Goal: Use online tool/utility: Use online tool/utility

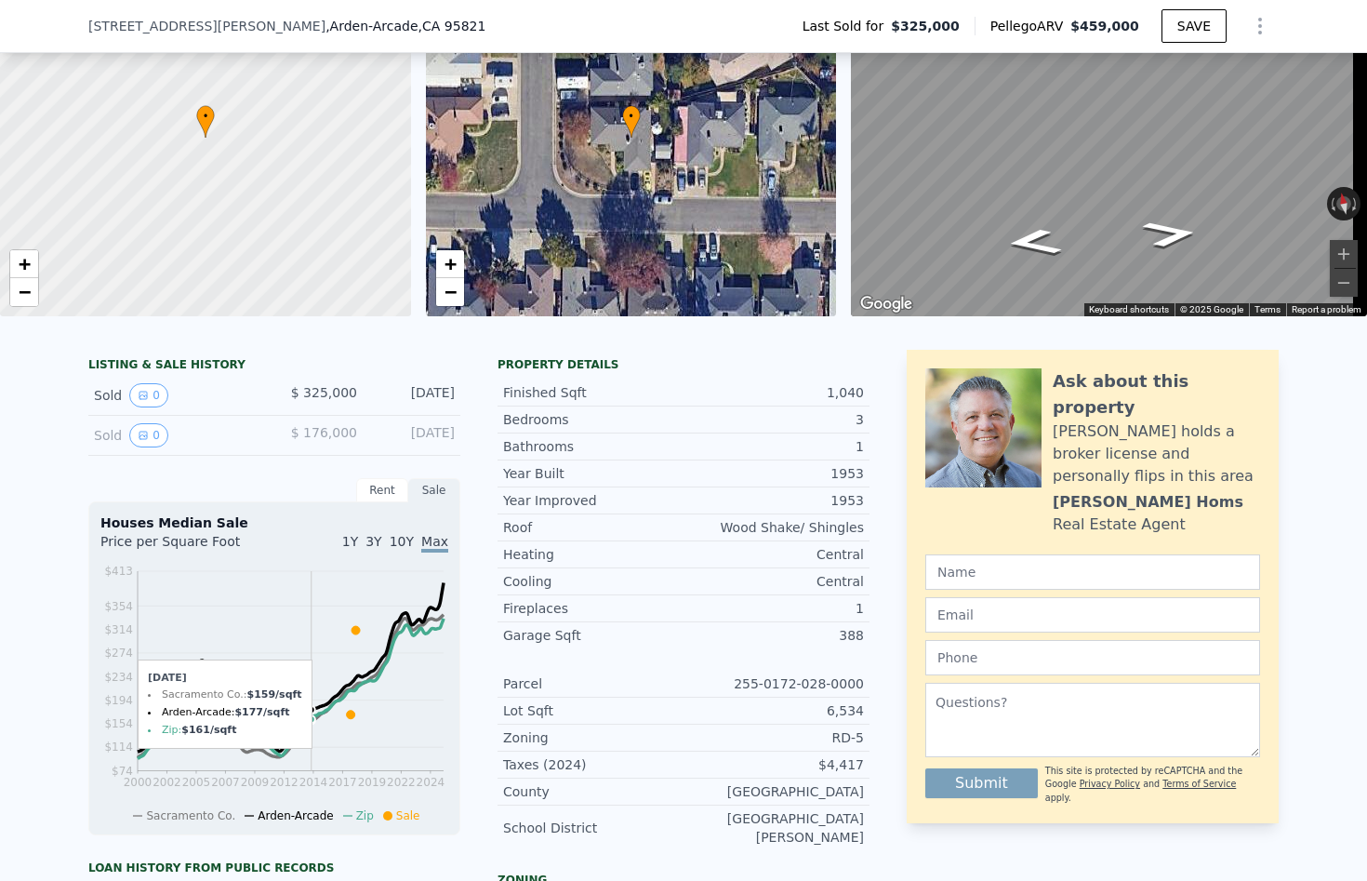
scroll to position [366, 0]
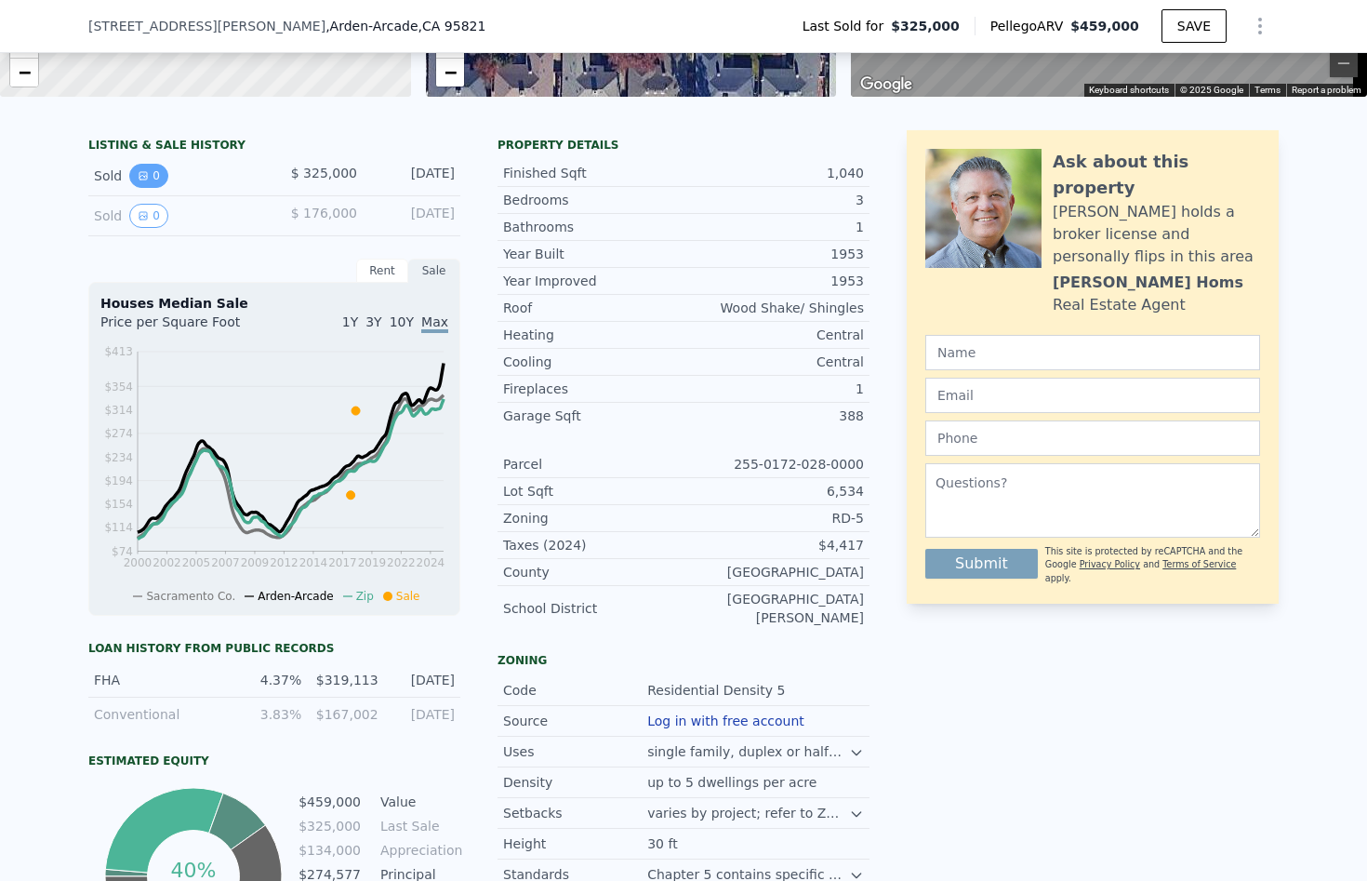
click at [140, 181] on icon "View historical data" at bounding box center [143, 175] width 11 height 11
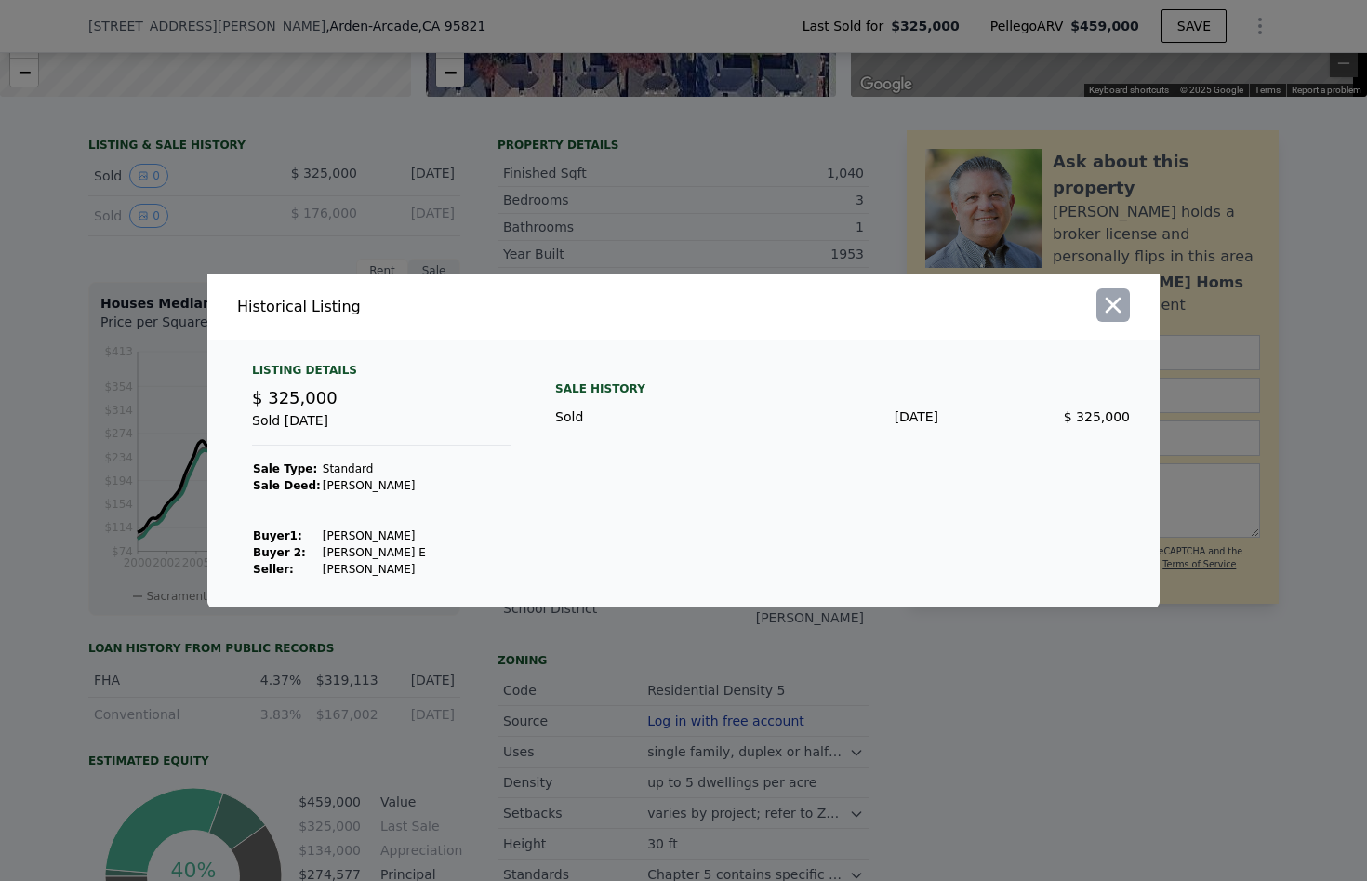
click at [1114, 311] on icon "button" at bounding box center [1113, 305] width 26 height 26
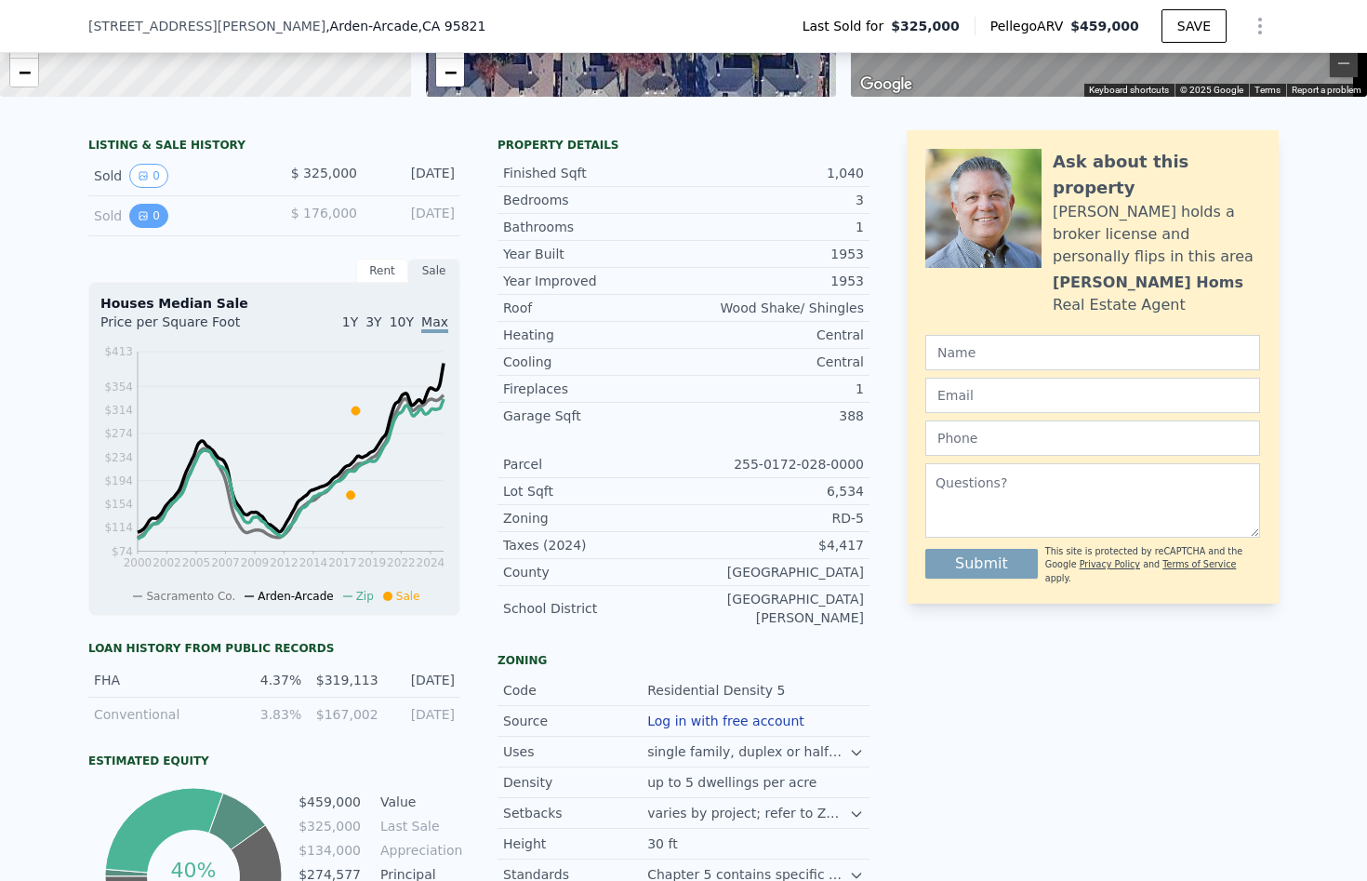
click at [143, 227] on button "0" at bounding box center [148, 216] width 39 height 24
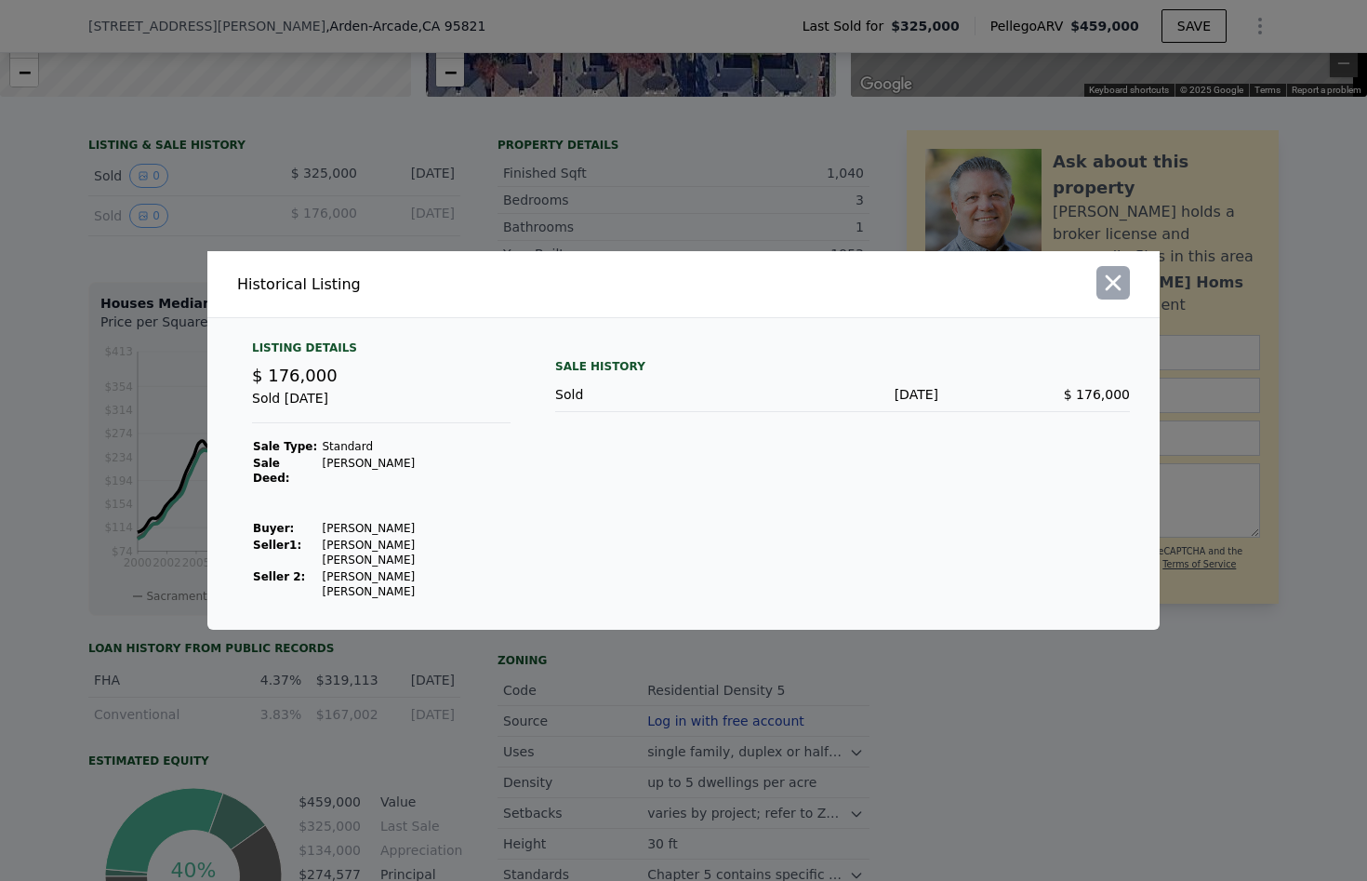
click at [1098, 299] on button "button" at bounding box center [1113, 282] width 33 height 33
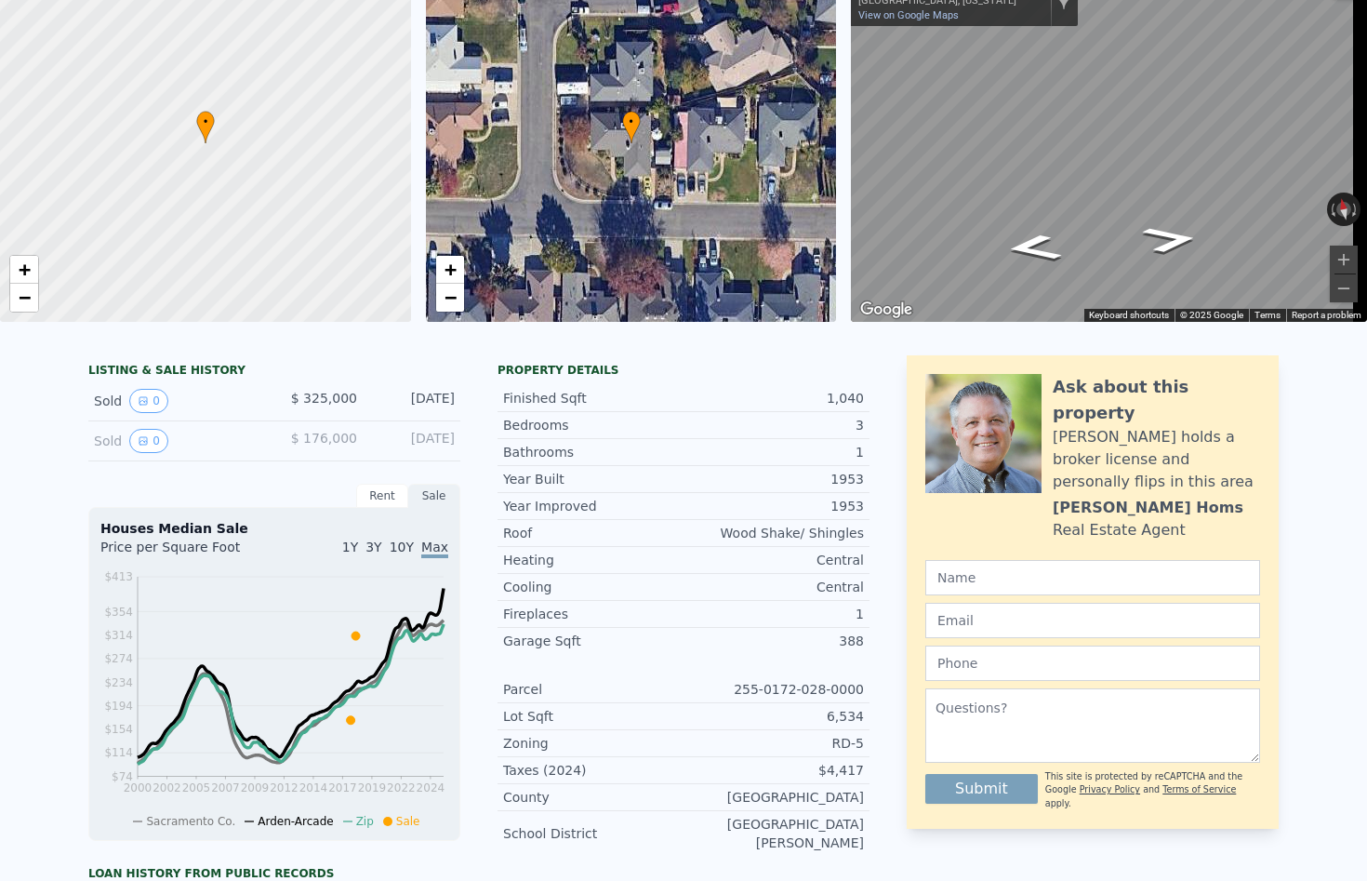
scroll to position [7, 0]
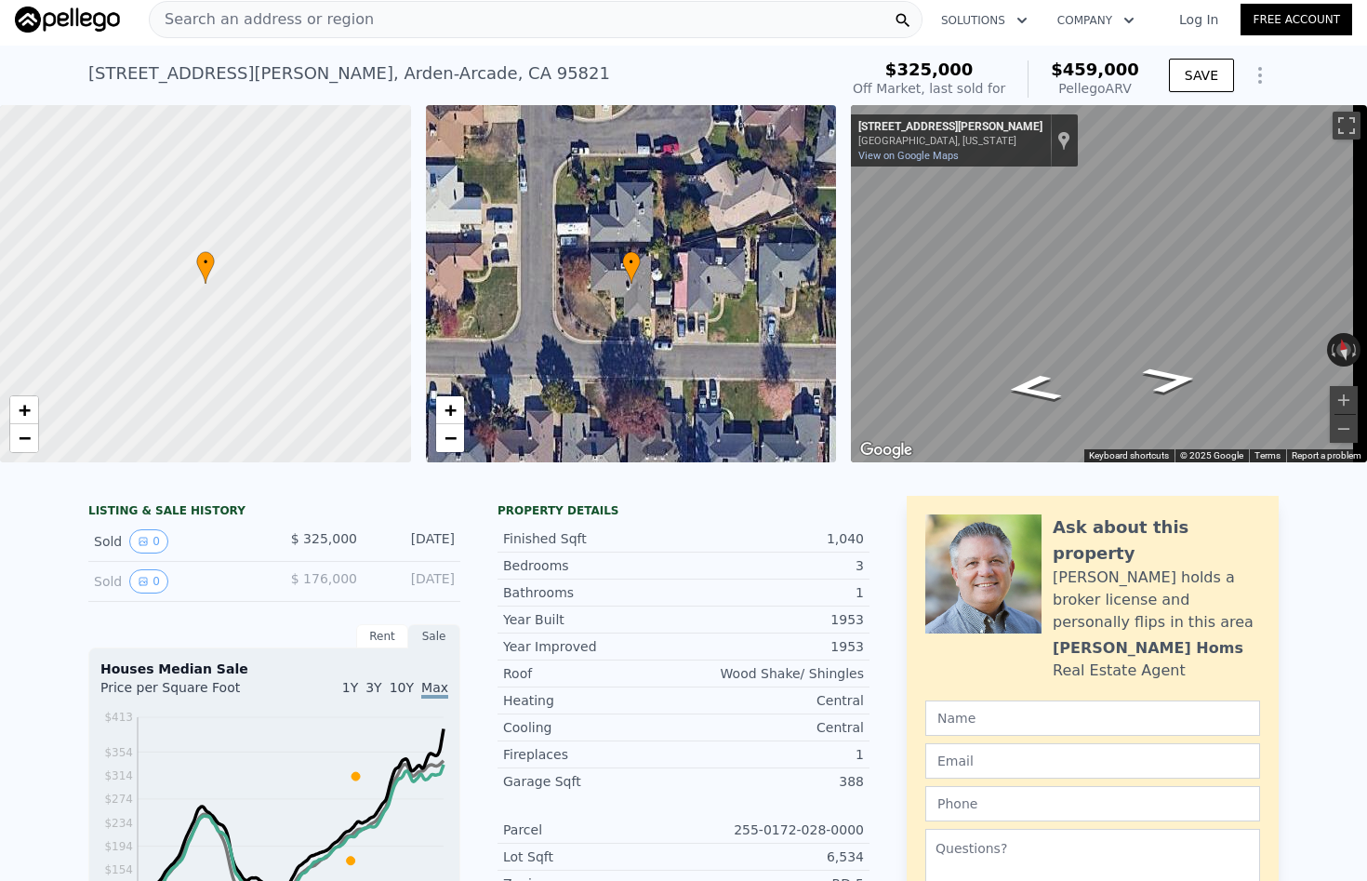
click at [381, 18] on div "Search an address or region" at bounding box center [536, 19] width 774 height 37
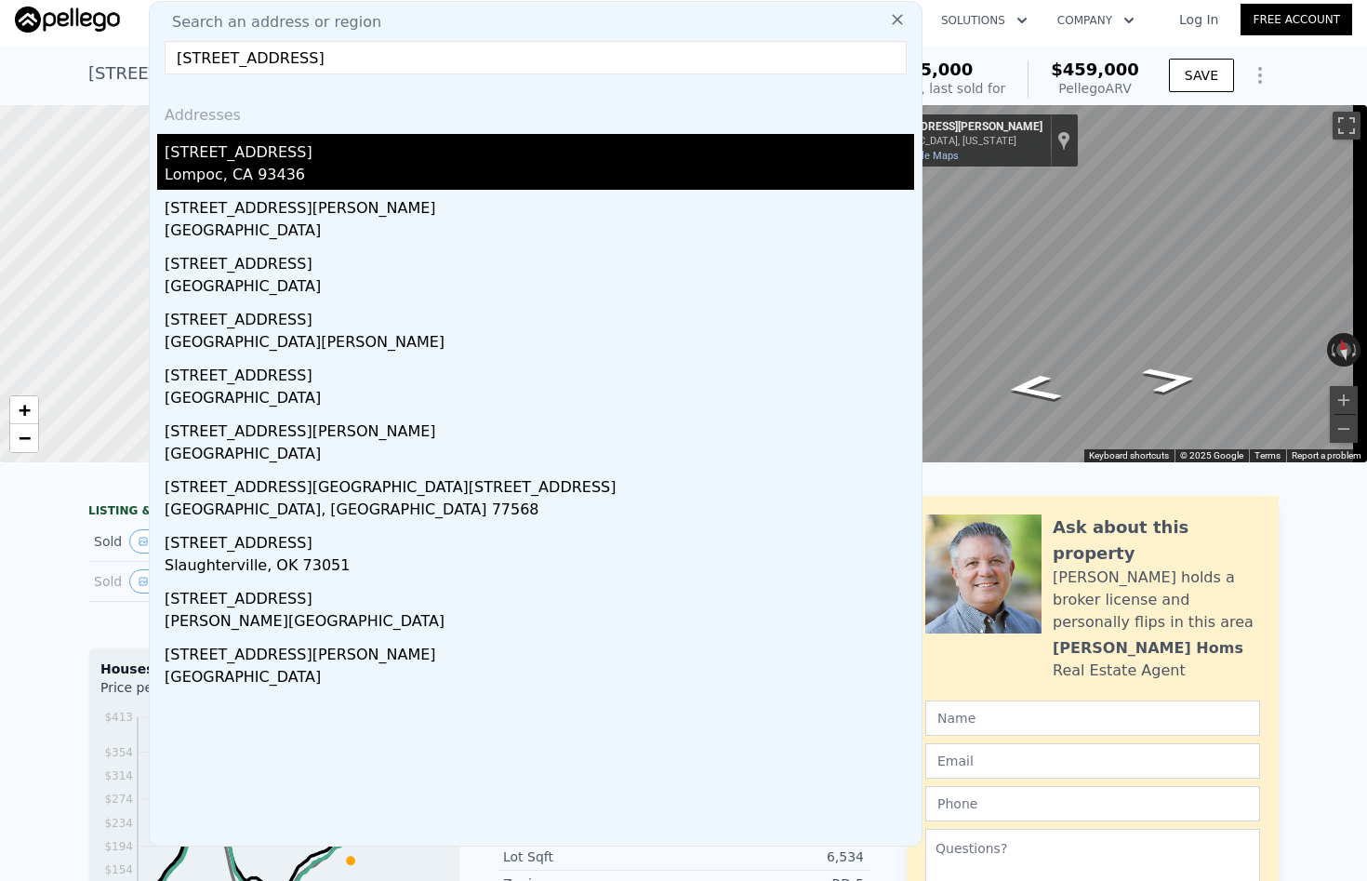
type input "[STREET_ADDRESS]"
click at [263, 166] on div "Lompoc, CA 93436" at bounding box center [540, 177] width 750 height 26
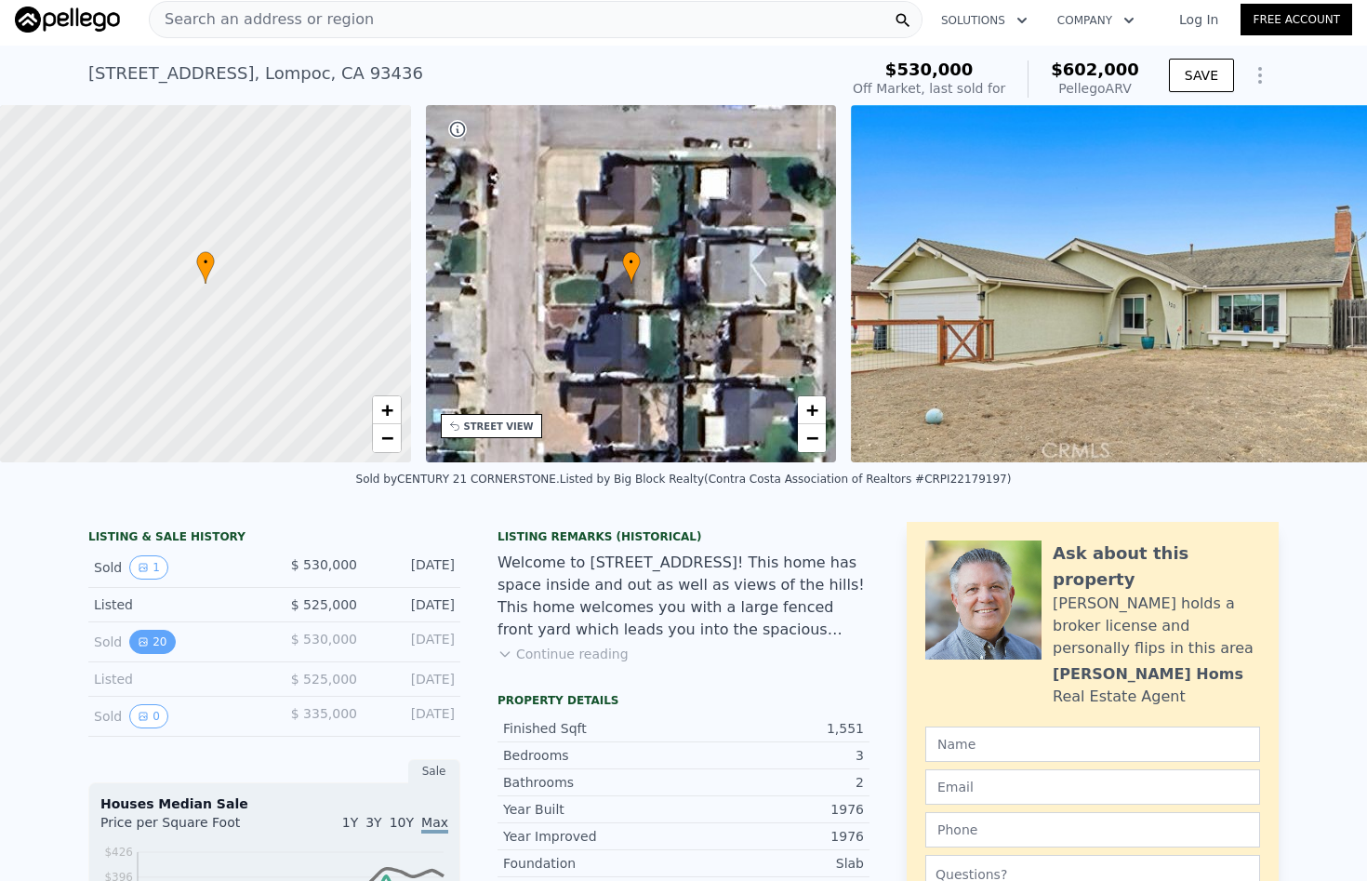
click at [142, 652] on button "20" at bounding box center [152, 642] width 46 height 24
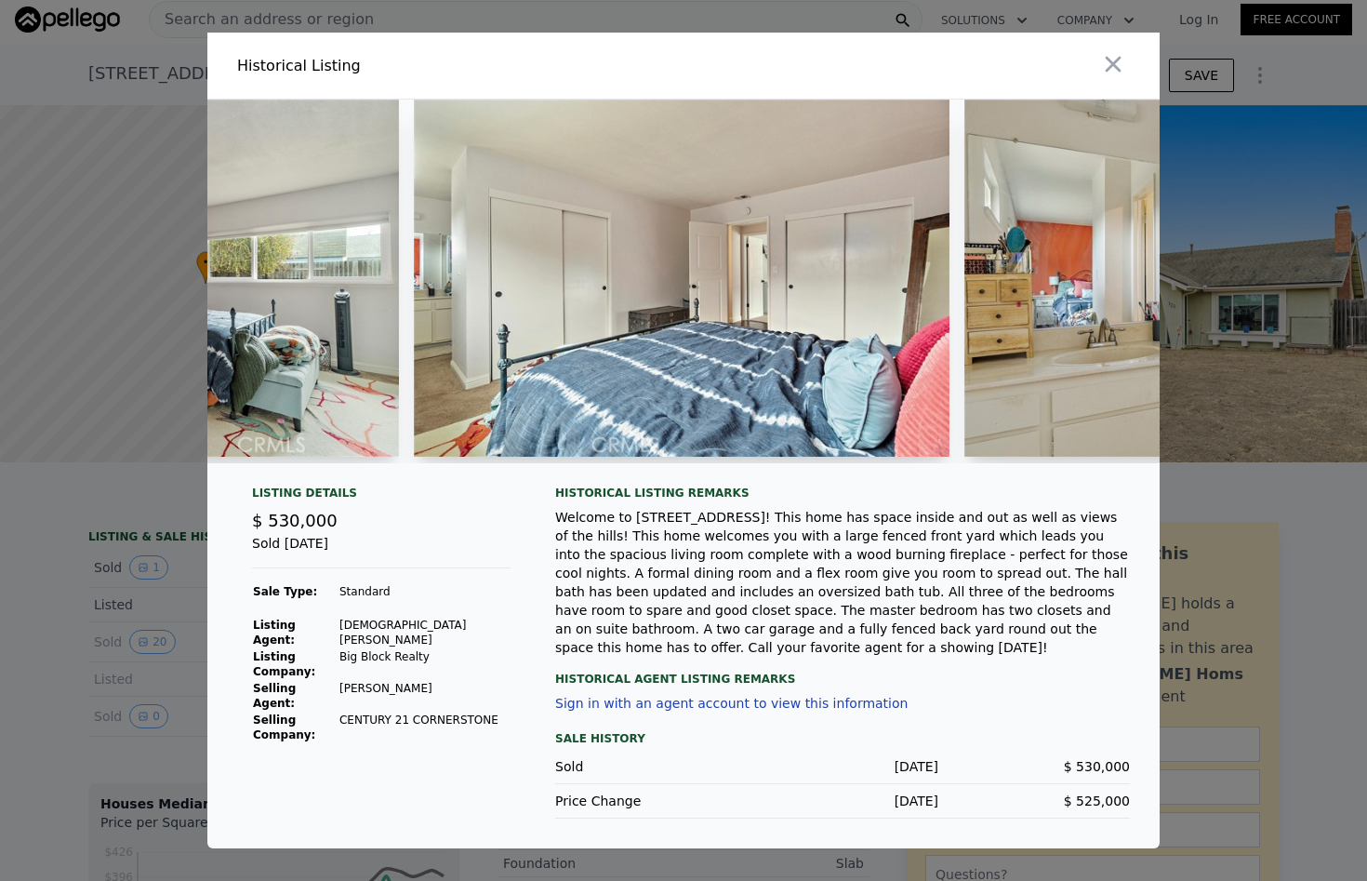
scroll to position [0, 7578]
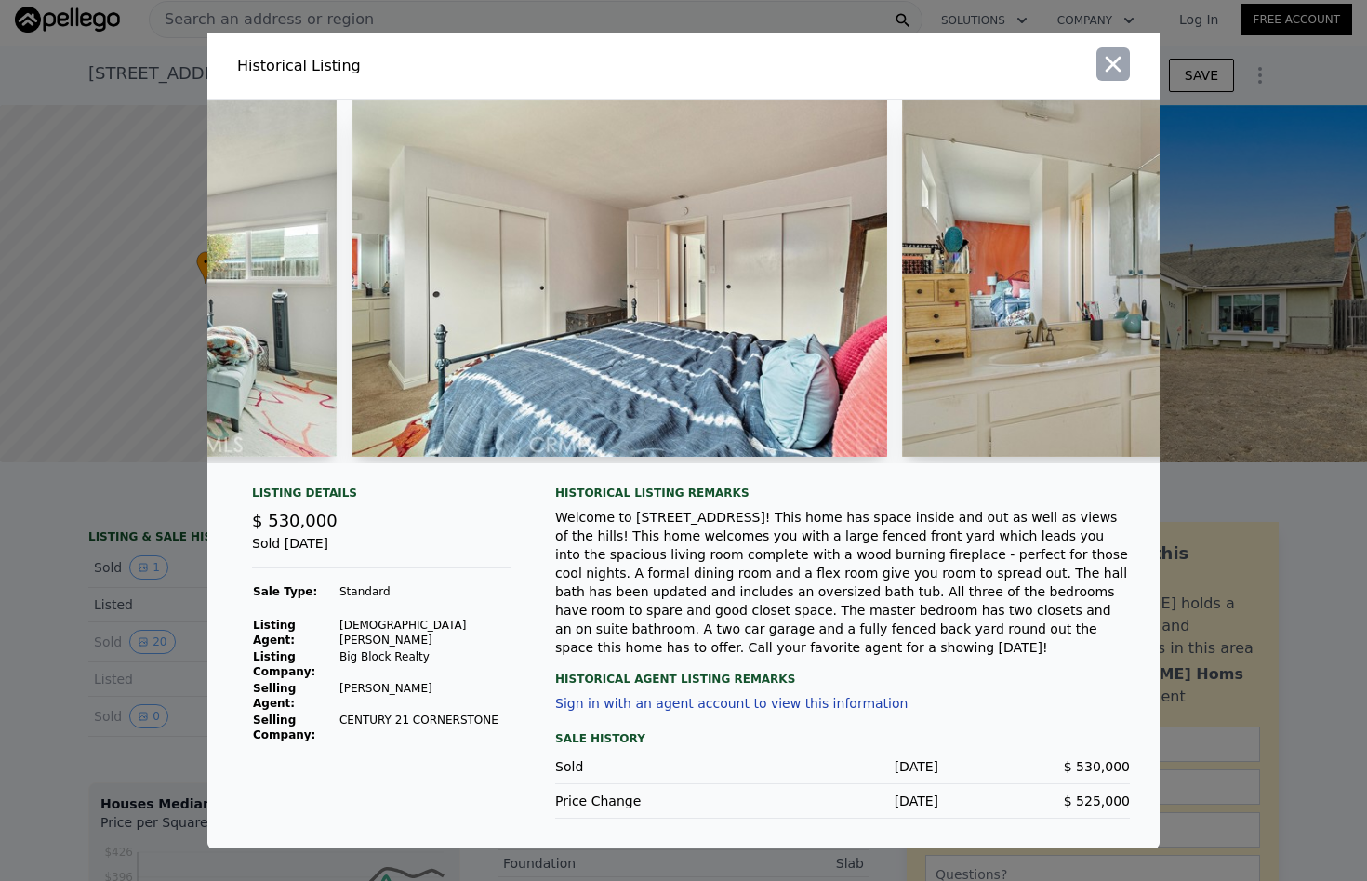
click at [1117, 75] on icon "button" at bounding box center [1113, 64] width 26 height 26
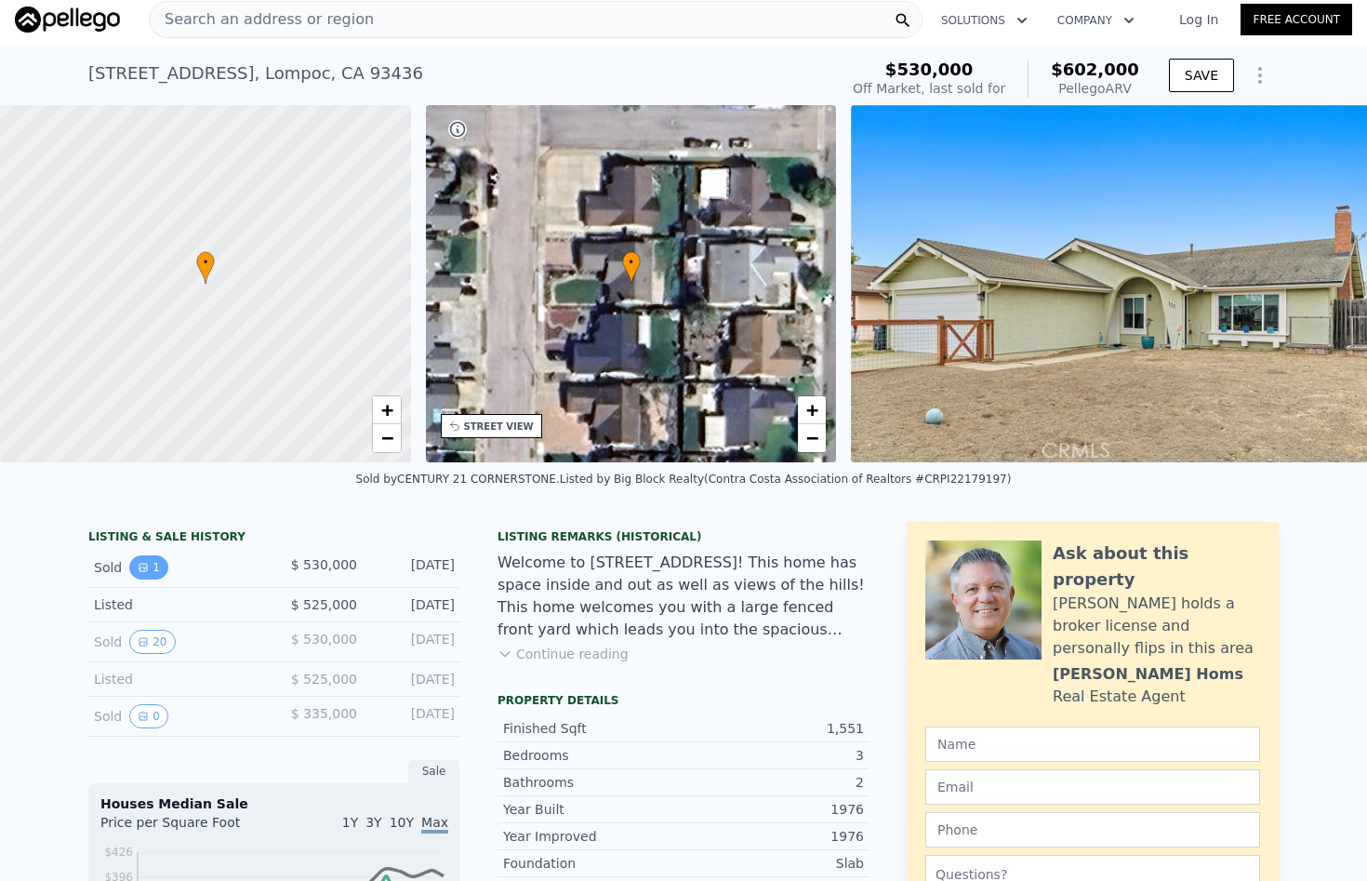
click at [140, 571] on icon "View historical data" at bounding box center [143, 567] width 7 height 7
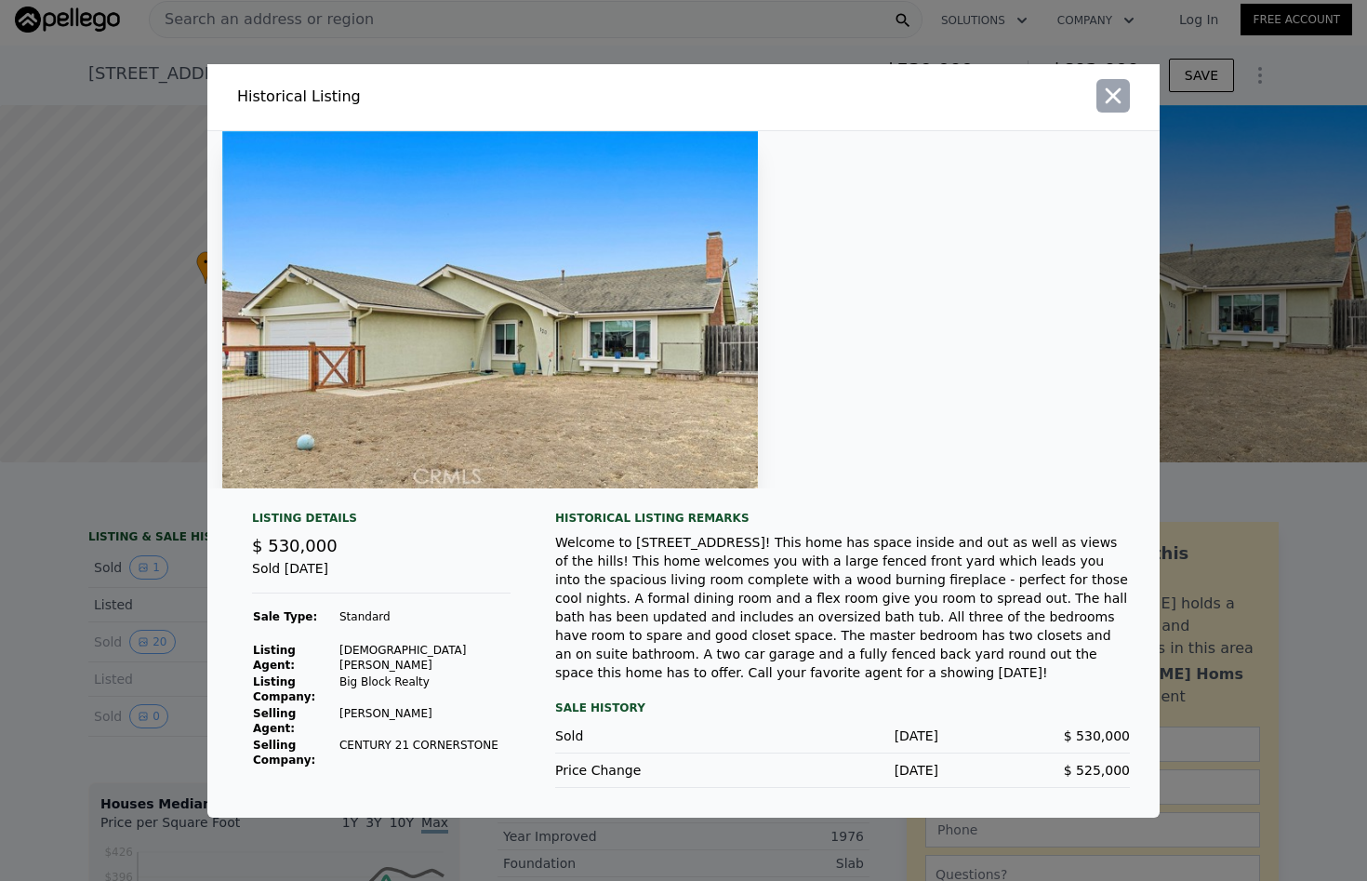
click at [1123, 105] on icon "button" at bounding box center [1113, 96] width 26 height 26
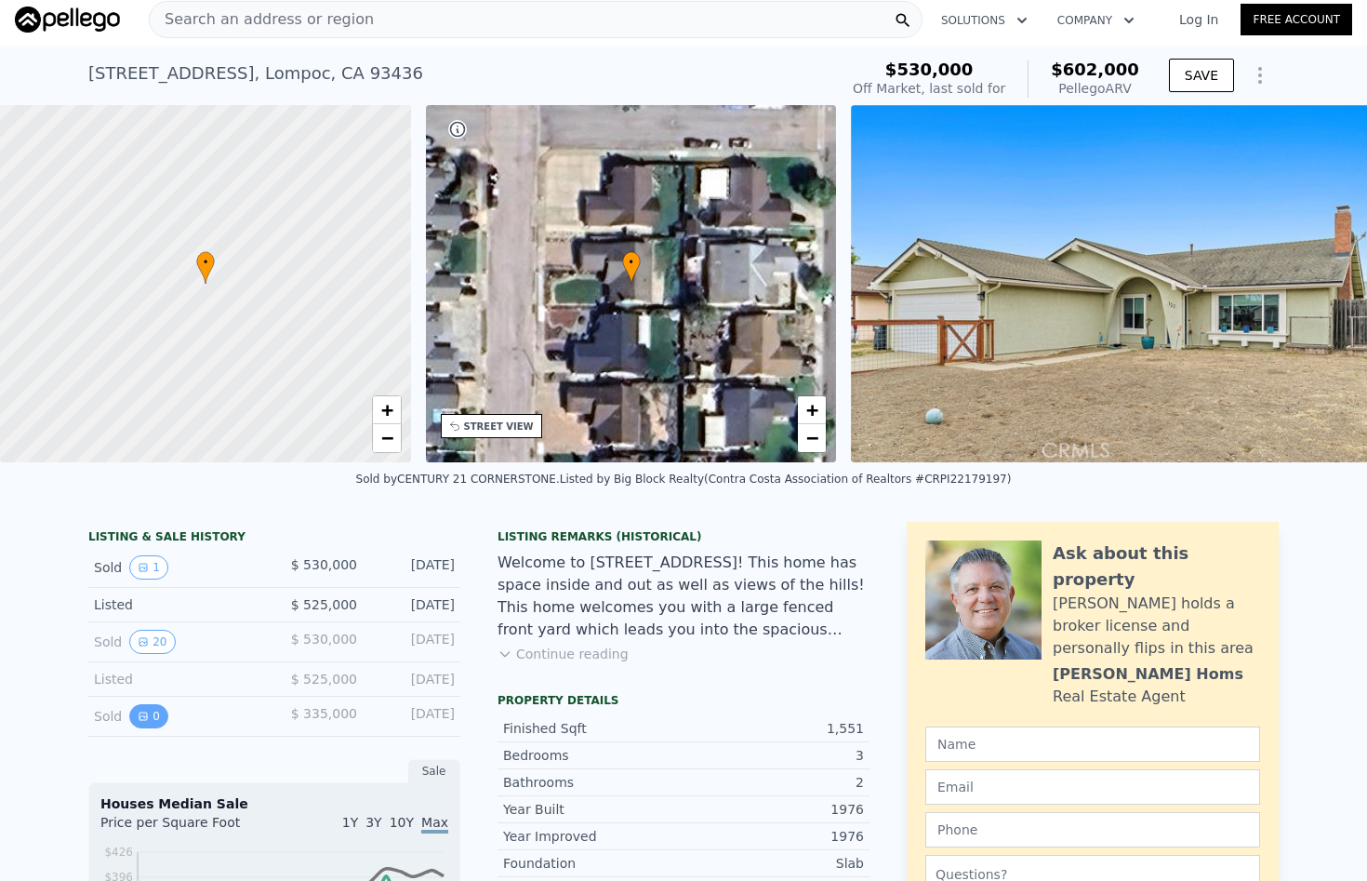
click at [139, 722] on icon "View historical data" at bounding box center [143, 716] width 11 height 11
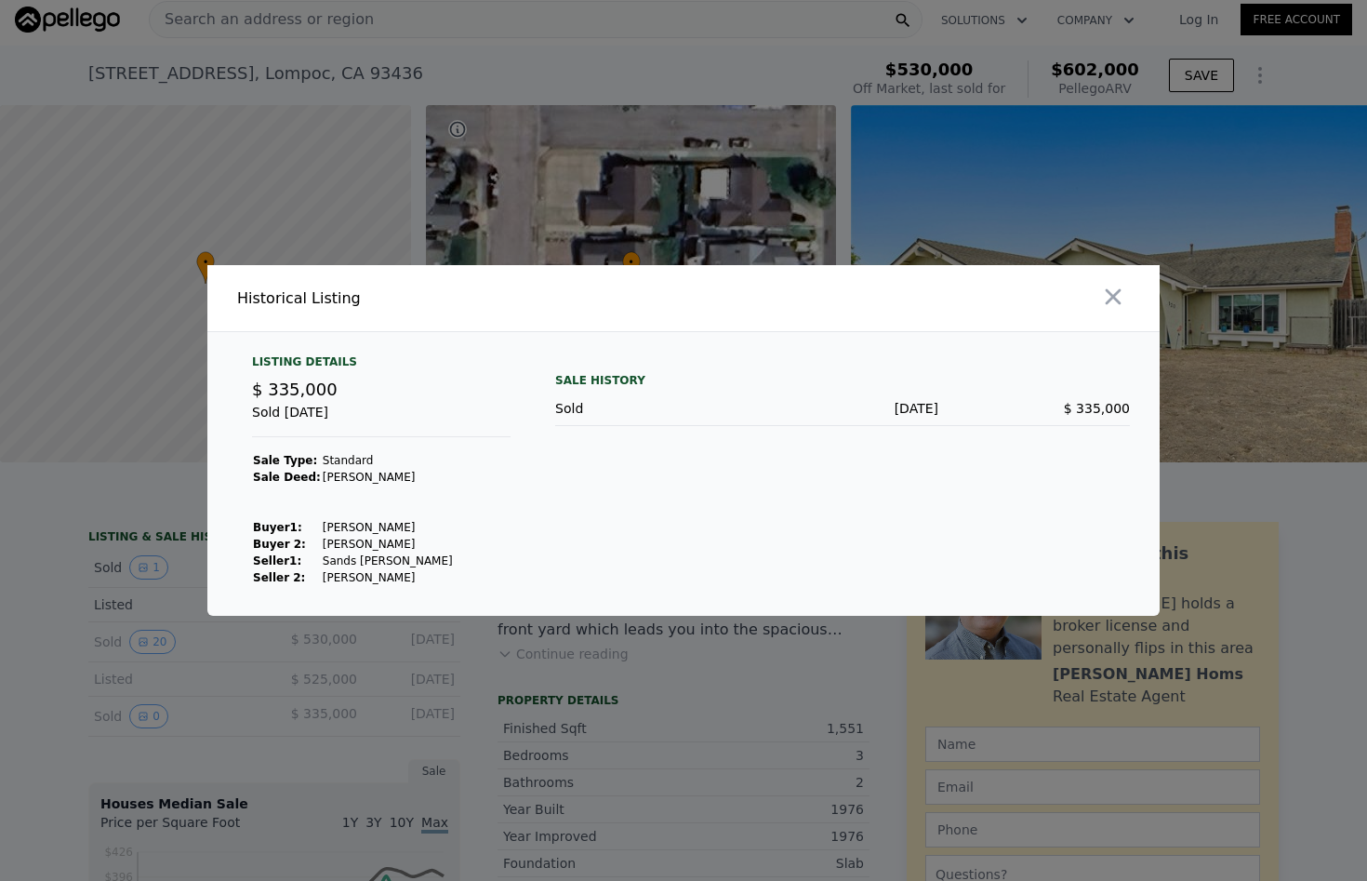
click at [1152, 293] on div at bounding box center [925, 298] width 469 height 66
click at [1106, 293] on icon "button" at bounding box center [1113, 297] width 26 height 26
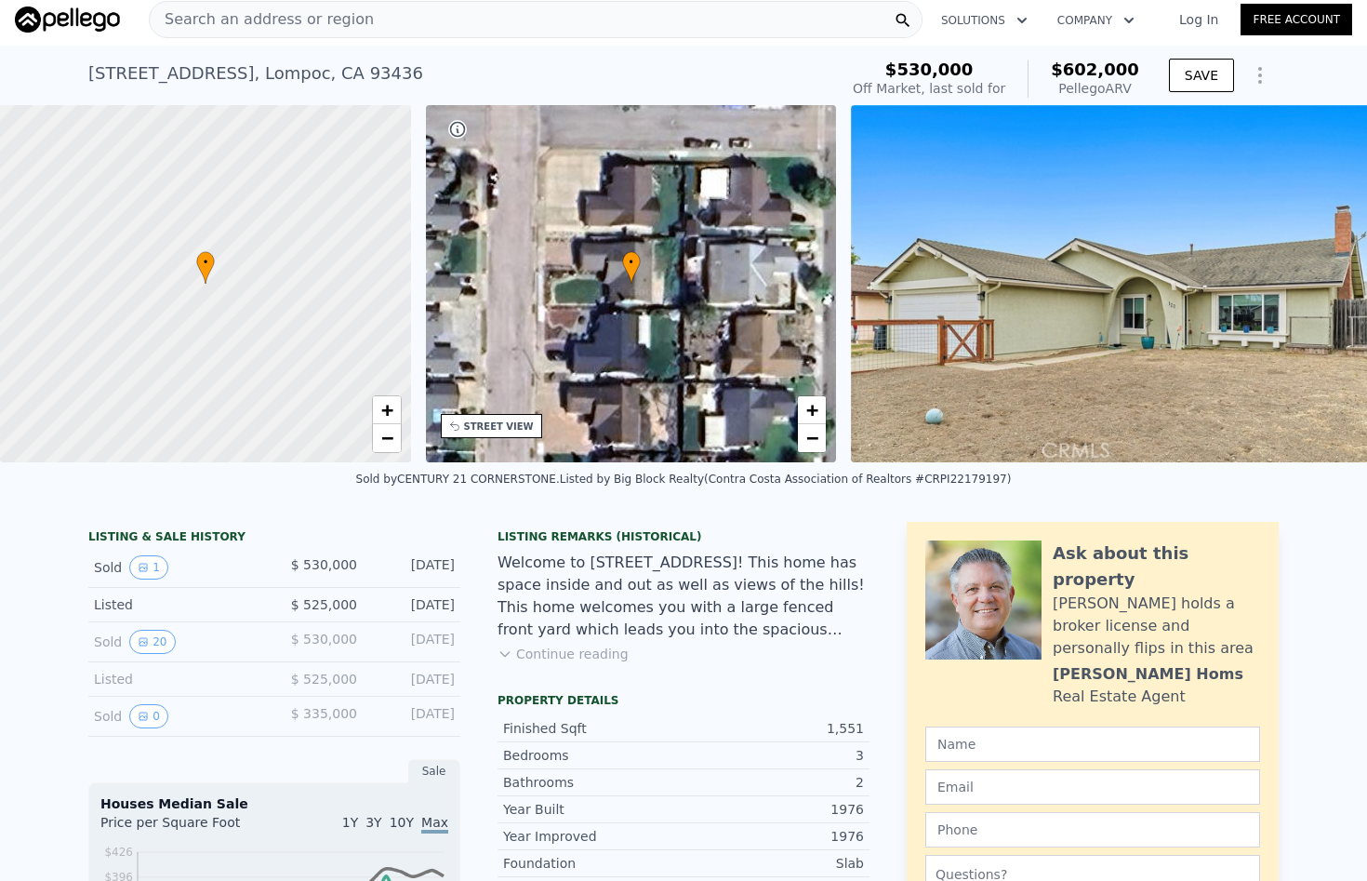
type input "2"
type input "1"
type input "2"
type input "1068"
type input "1248"
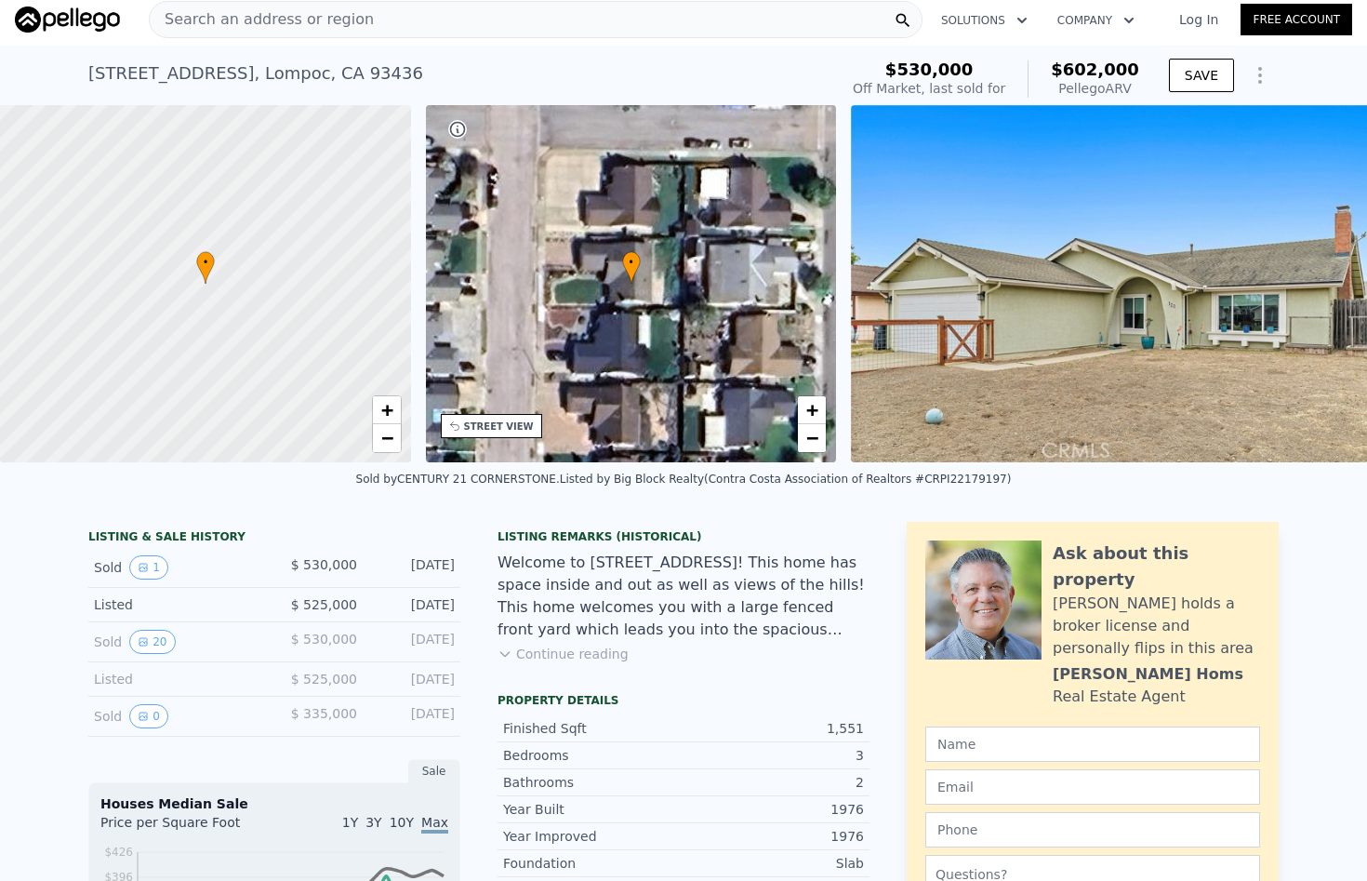
type input "10019"
type input "$ 459,000"
type input "$ 85,979"
